Goal: Task Accomplishment & Management: Use online tool/utility

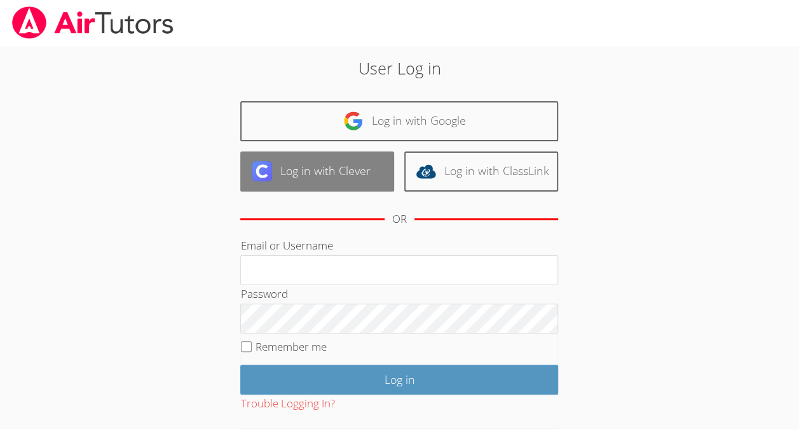
click at [304, 183] on link "Log in with Clever" at bounding box center [317, 171] width 154 height 40
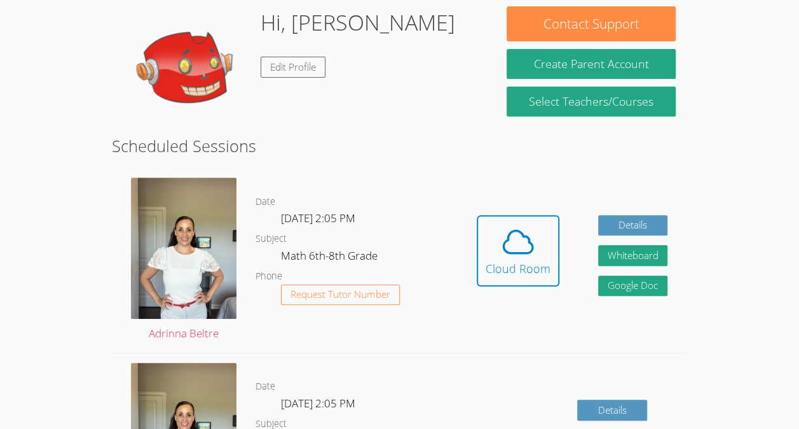
scroll to position [202, 0]
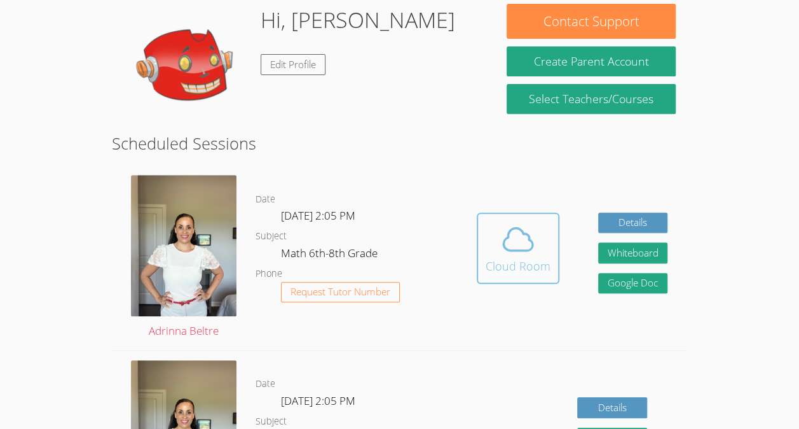
click at [524, 228] on icon at bounding box center [518, 239] width 36 height 36
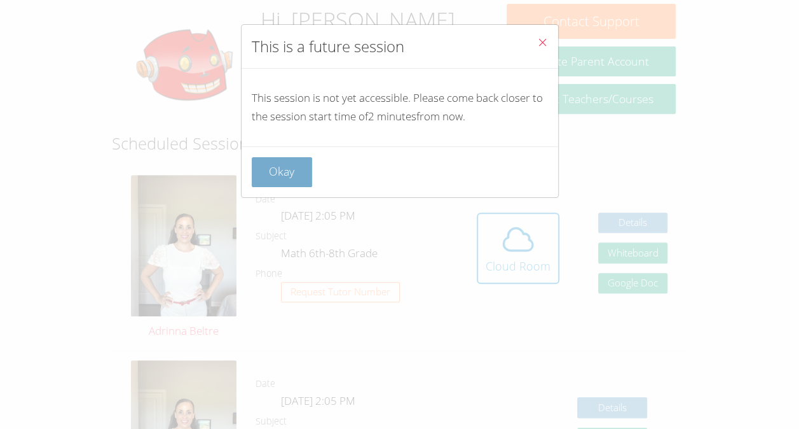
click at [277, 170] on button "Okay" at bounding box center [282, 172] width 61 height 30
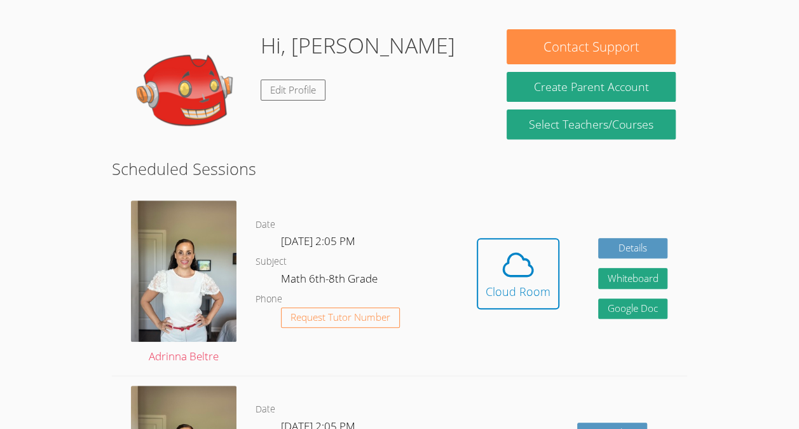
scroll to position [175, 0]
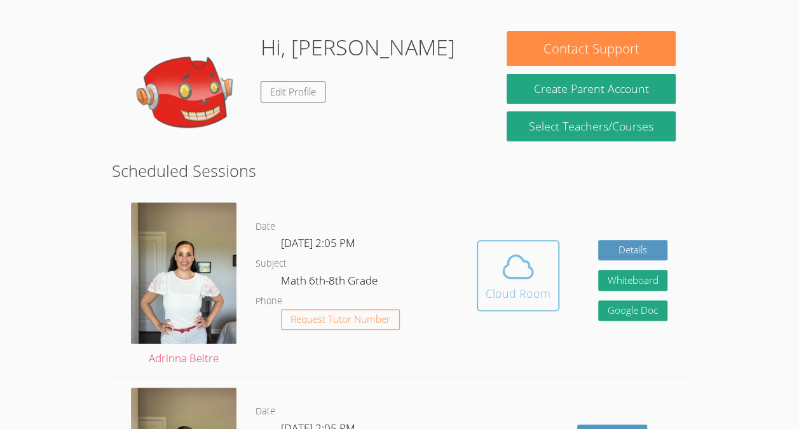
click at [500, 255] on icon at bounding box center [518, 267] width 36 height 36
click at [519, 317] on link "Cloud Room" at bounding box center [518, 280] width 83 height 81
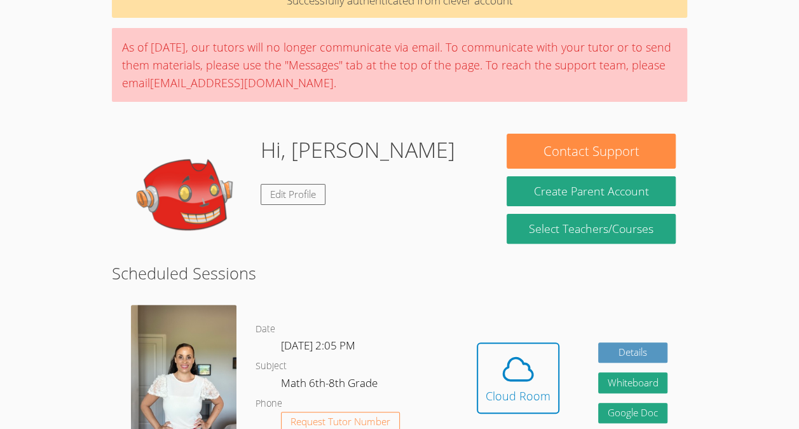
scroll to position [68, 0]
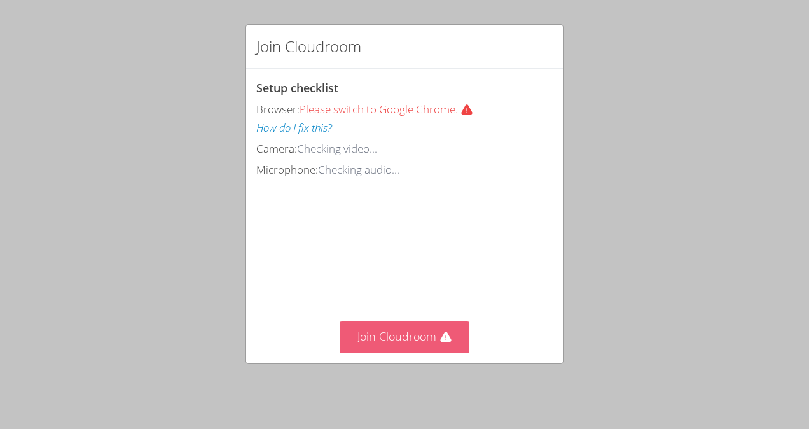
click at [410, 342] on button "Join Cloudroom" at bounding box center [405, 336] width 130 height 31
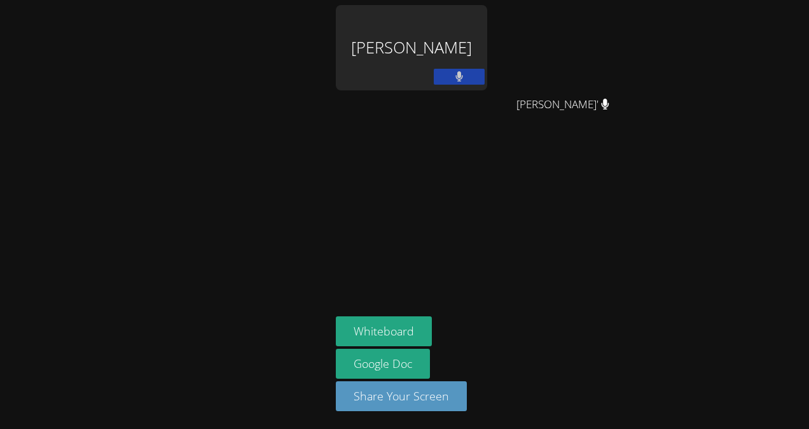
click at [461, 72] on icon at bounding box center [459, 76] width 8 height 11
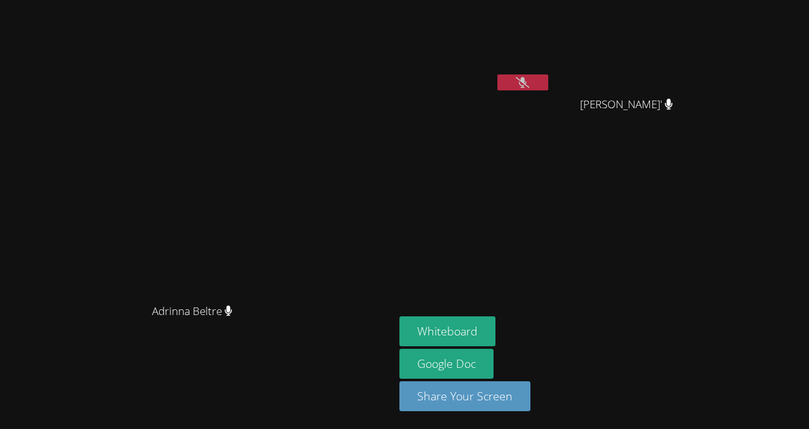
click at [529, 84] on icon at bounding box center [522, 82] width 13 height 11
click at [548, 88] on button at bounding box center [522, 82] width 51 height 16
click at [529, 83] on icon at bounding box center [522, 82] width 13 height 11
click at [527, 81] on icon at bounding box center [523, 82] width 8 height 11
click at [548, 88] on button at bounding box center [522, 82] width 51 height 16
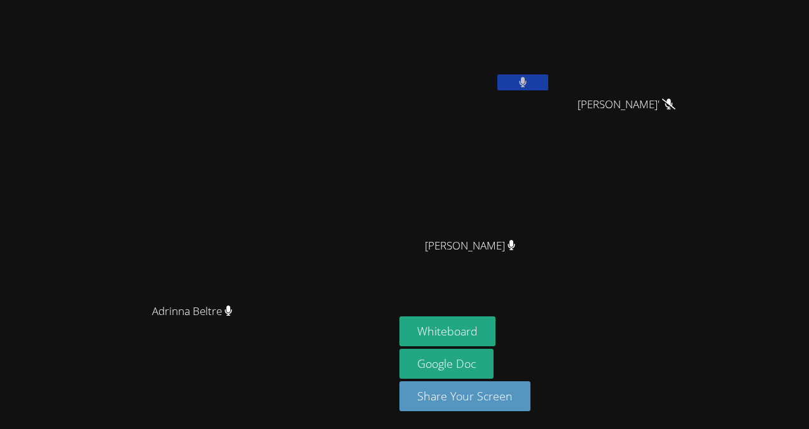
click at [548, 80] on button at bounding box center [522, 82] width 51 height 16
click at [548, 76] on button at bounding box center [522, 82] width 51 height 16
click at [529, 83] on icon at bounding box center [522, 82] width 13 height 11
click at [527, 79] on icon at bounding box center [523, 82] width 8 height 11
click at [527, 78] on icon at bounding box center [523, 82] width 8 height 11
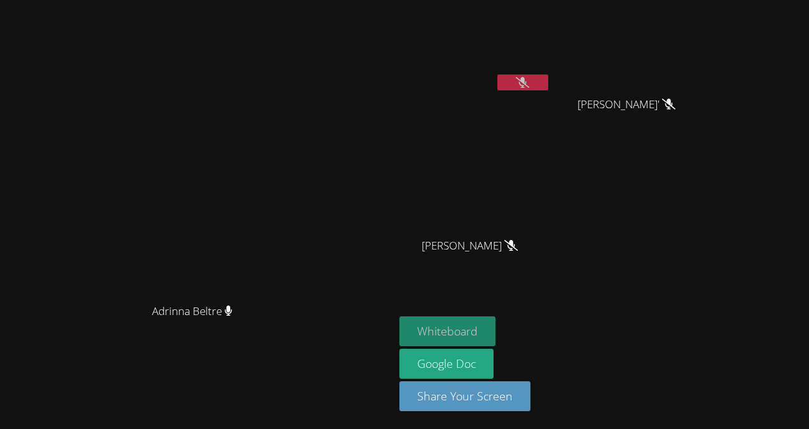
click at [495, 326] on button "Whiteboard" at bounding box center [447, 331] width 96 height 30
click at [551, 117] on div "Josseline Garcia Hernandez" at bounding box center [474, 73] width 151 height 136
click at [548, 88] on button at bounding box center [522, 82] width 51 height 16
click at [529, 83] on icon at bounding box center [522, 82] width 13 height 11
click at [548, 83] on button at bounding box center [522, 82] width 51 height 16
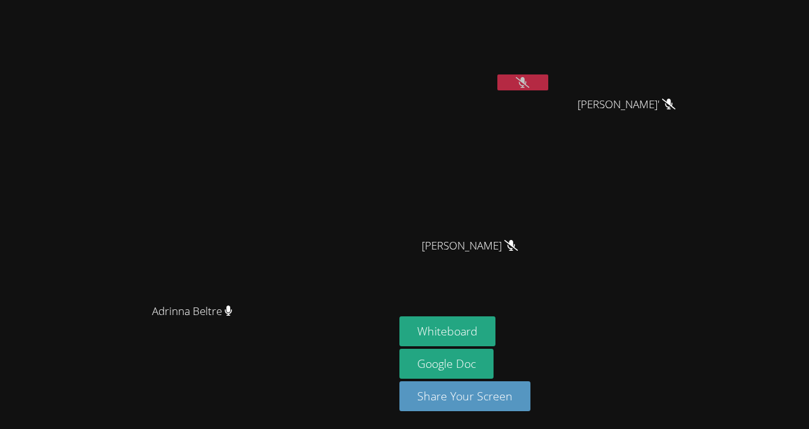
click at [689, 135] on div "Jordi Garcia-Aguare'" at bounding box center [631, 115] width 151 height 51
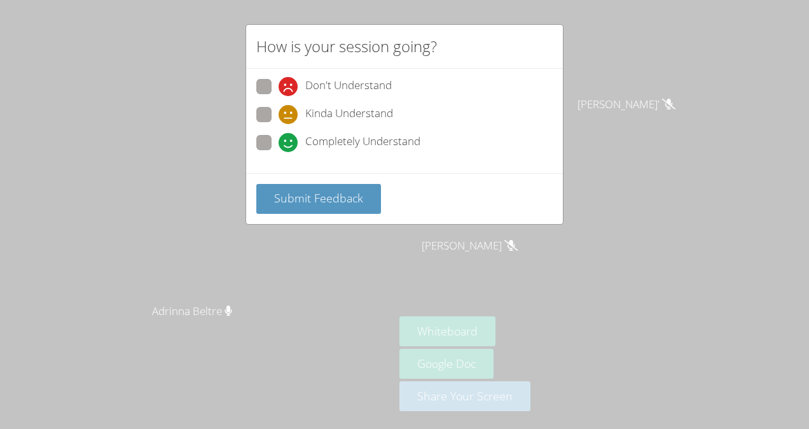
click at [367, 144] on span "Completely Understand" at bounding box center [362, 142] width 115 height 19
click at [289, 144] on input "Completely Understand" at bounding box center [283, 140] width 11 height 11
radio input "true"
click at [329, 202] on span "Submit Feedback" at bounding box center [318, 197] width 89 height 15
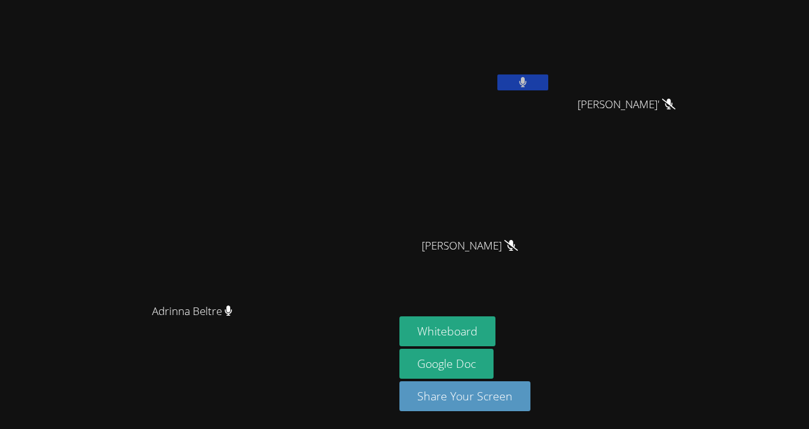
click at [548, 86] on button at bounding box center [522, 82] width 51 height 16
click at [548, 78] on button at bounding box center [522, 82] width 51 height 16
click at [548, 82] on button at bounding box center [522, 82] width 51 height 16
click at [527, 77] on icon at bounding box center [523, 82] width 8 height 11
click at [548, 76] on button at bounding box center [522, 82] width 51 height 16
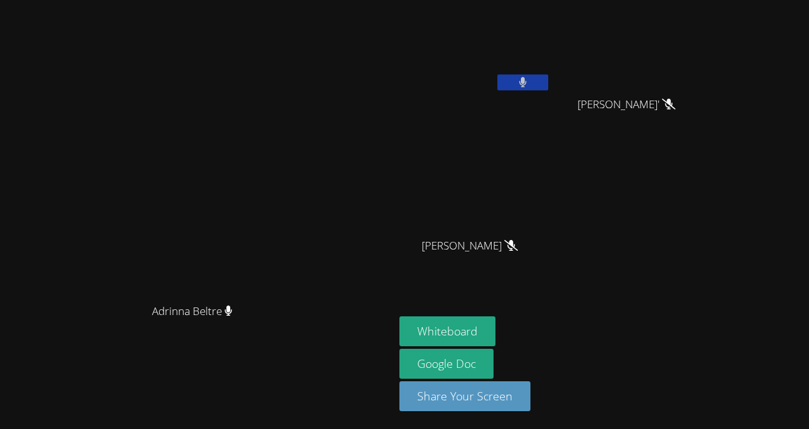
click at [527, 84] on icon at bounding box center [523, 82] width 8 height 11
